Goal: Information Seeking & Learning: Compare options

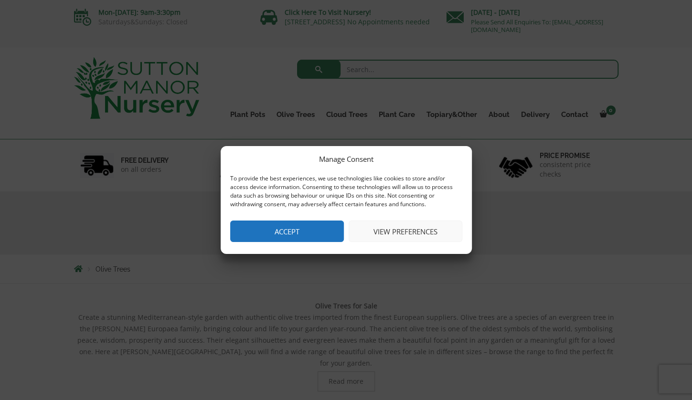
click at [287, 232] on button "Accept" at bounding box center [287, 231] width 114 height 21
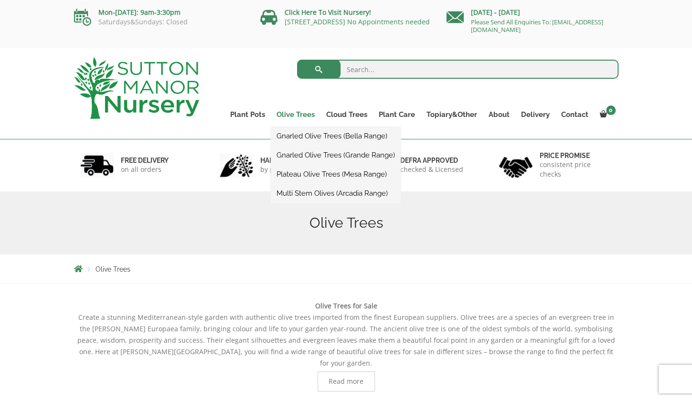
click at [295, 114] on link "Olive Trees" at bounding box center [296, 114] width 50 height 13
click at [295, 127] on ul "Gnarled Olive Trees (Bella Range) Gnarled Olive Trees (Grande Range) Plateau Ol…" at bounding box center [336, 165] width 130 height 76
click at [297, 138] on link "Gnarled Olive Trees (Bella Range)" at bounding box center [336, 136] width 130 height 14
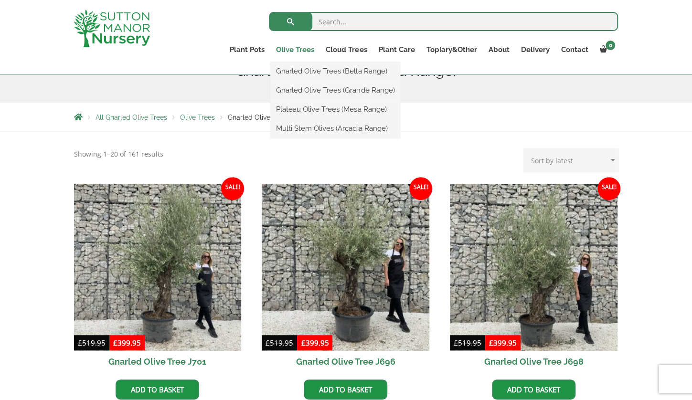
scroll to position [134, 0]
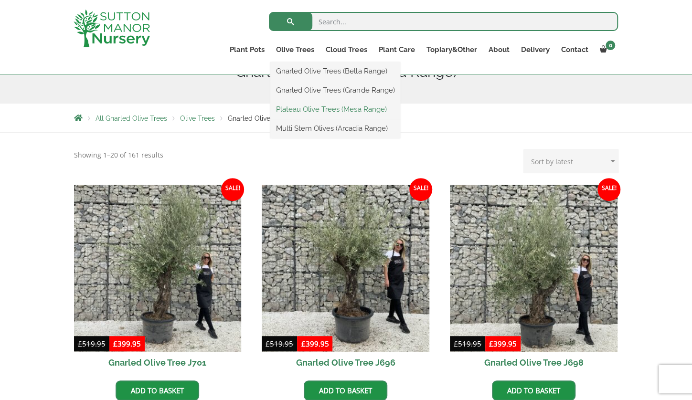
click at [297, 108] on link "Plateau Olive Trees (Mesa Range)" at bounding box center [335, 109] width 130 height 14
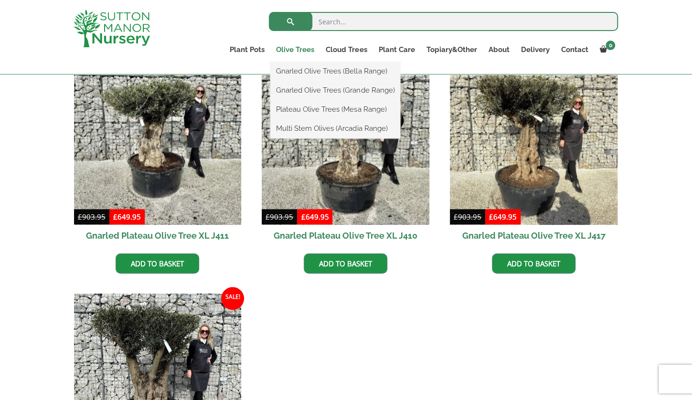
scroll to position [431, 0]
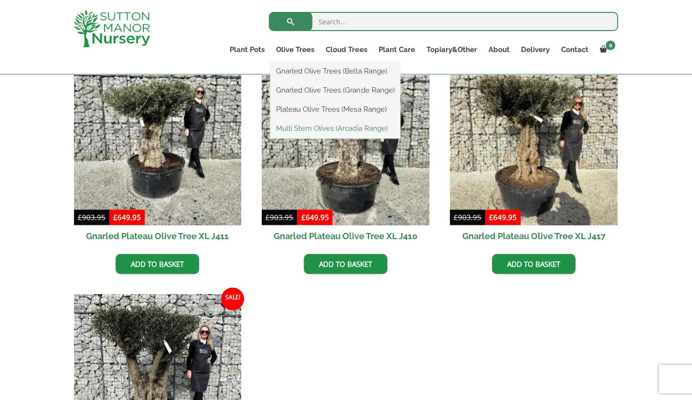
click at [301, 128] on link "Multi Stem Olives (Arcadia Range)" at bounding box center [335, 128] width 130 height 14
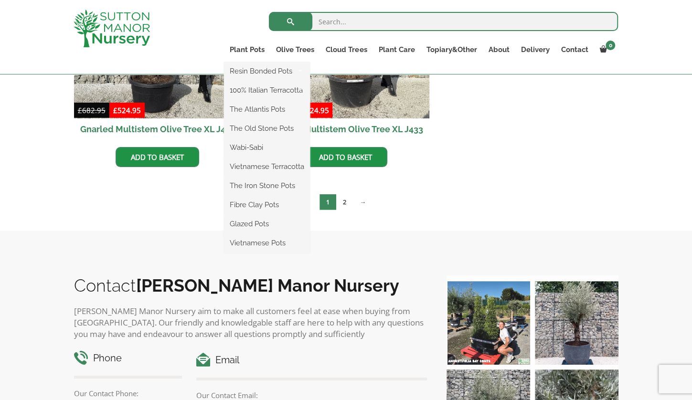
scroll to position [1501, 0]
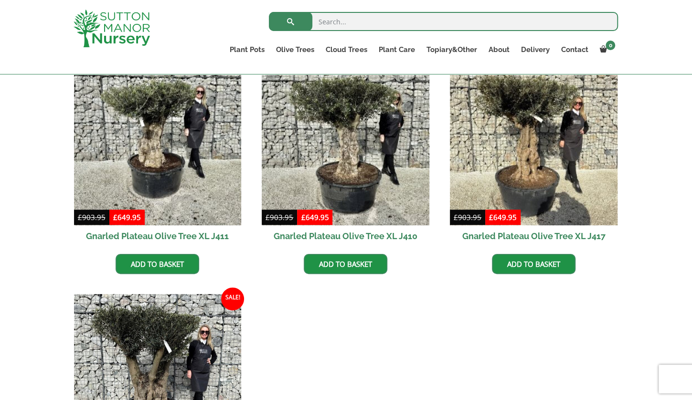
scroll to position [431, 0]
